Goal: Check status: Check status

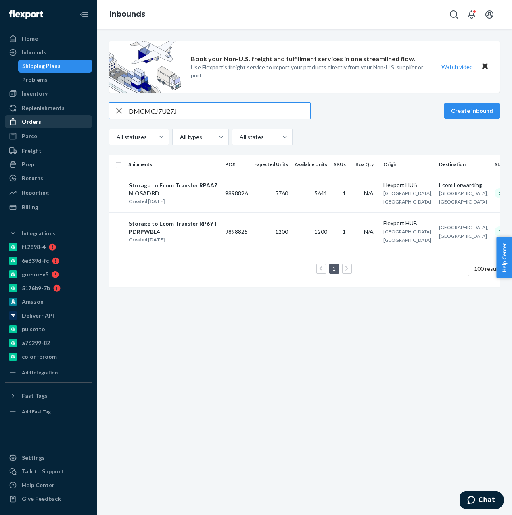
click at [45, 123] on div "Orders" at bounding box center [48, 121] width 85 height 11
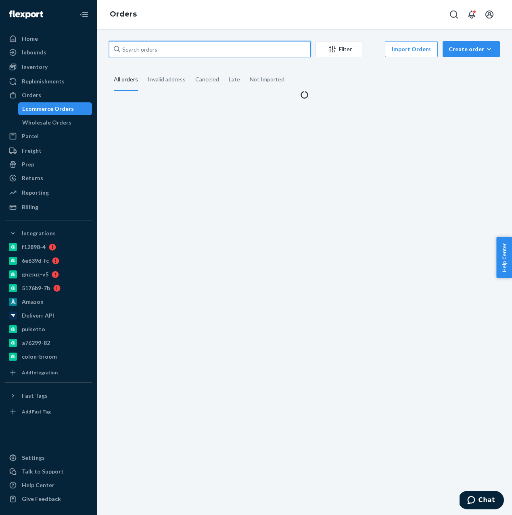
click at [151, 47] on input "text" at bounding box center [210, 49] width 202 height 16
paste input "9915021"
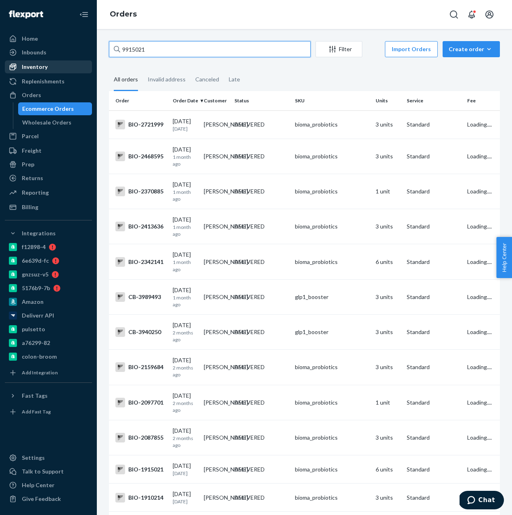
type input "9915021"
click at [45, 67] on div "Inventory" at bounding box center [35, 67] width 26 height 8
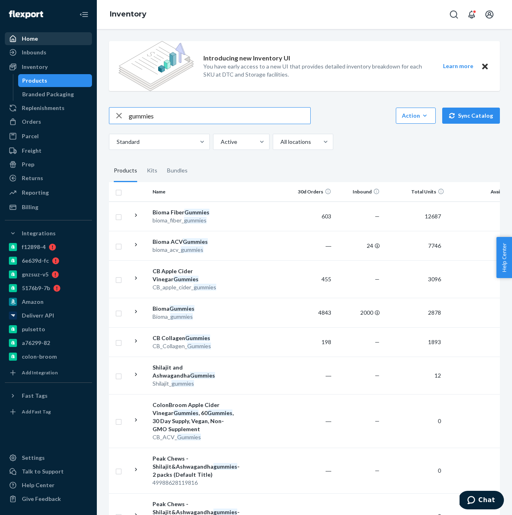
click at [42, 45] on link "Home" at bounding box center [48, 38] width 87 height 13
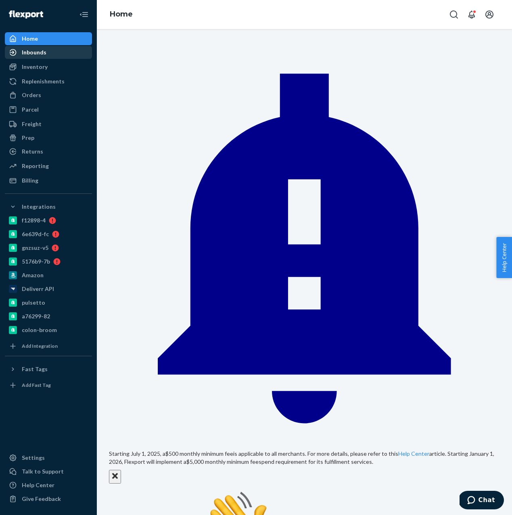
click at [41, 54] on div "Inbounds" at bounding box center [34, 52] width 25 height 8
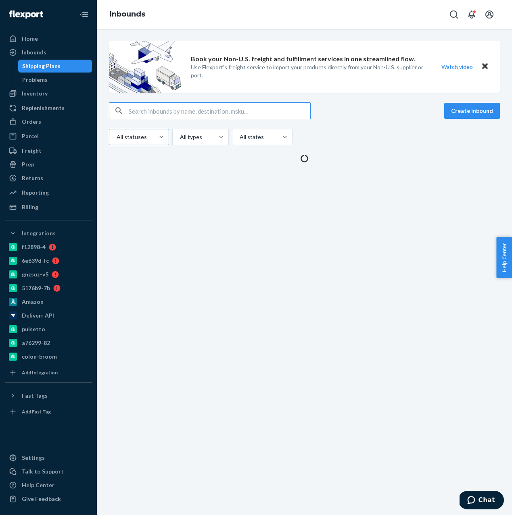
type input "9915021"
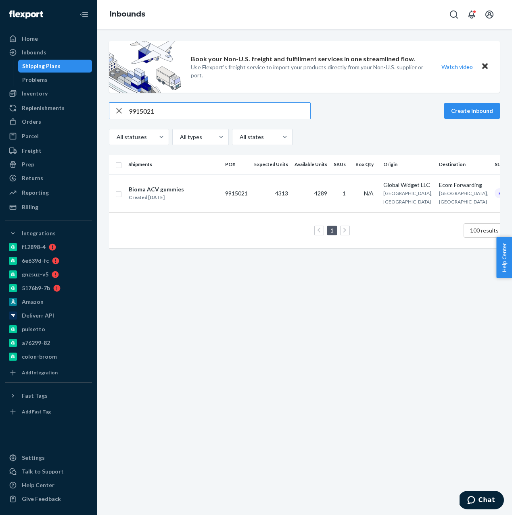
type input "9915021"
